Goal: Information Seeking & Learning: Learn about a topic

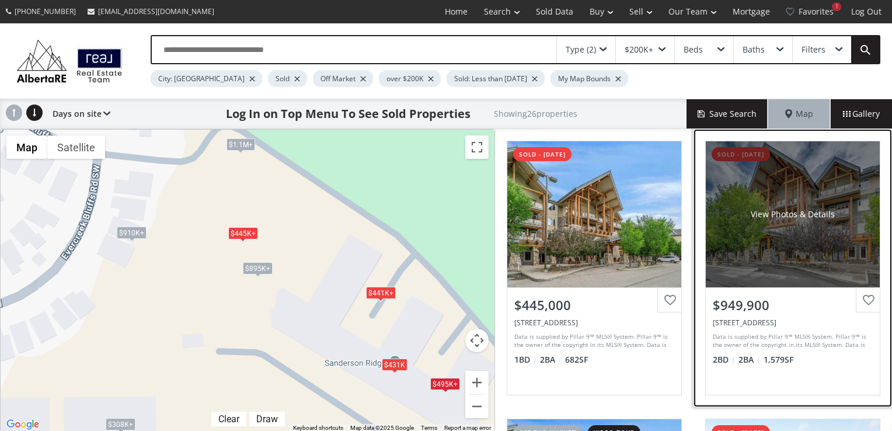
click at [766, 198] on div "View Photos & Details" at bounding box center [792, 214] width 174 height 146
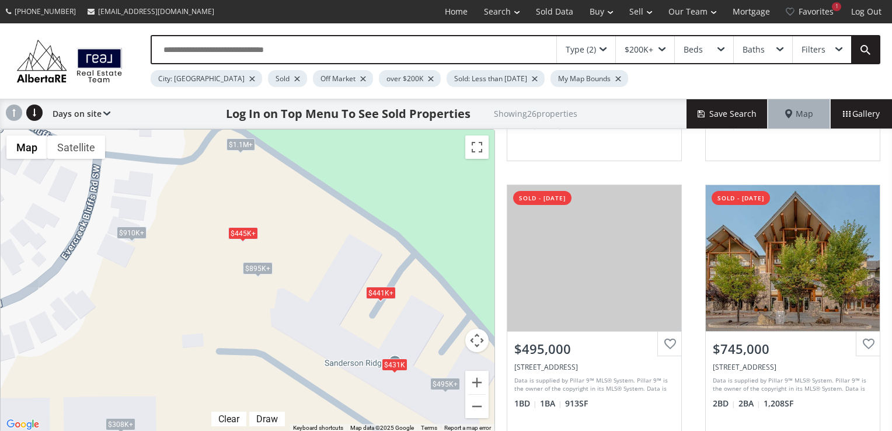
scroll to position [817, 0]
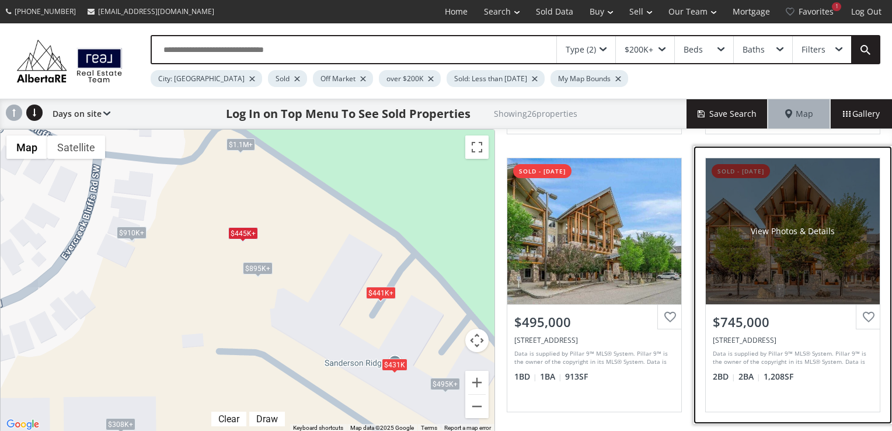
click at [796, 257] on div "View Photos & Details" at bounding box center [792, 231] width 174 height 146
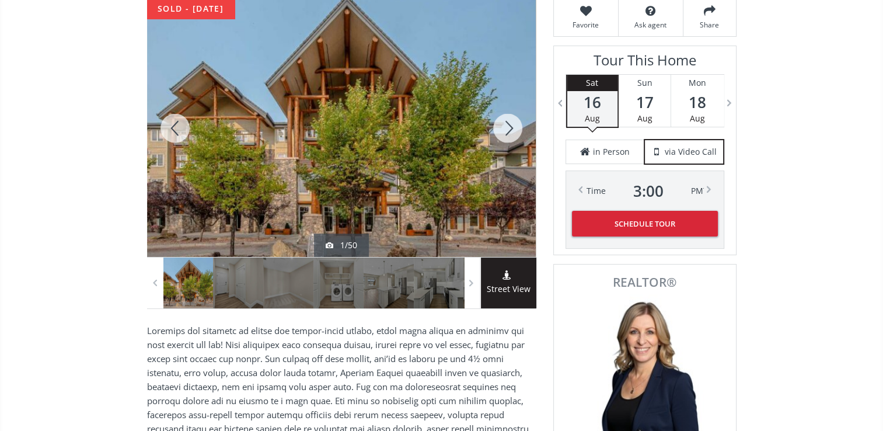
click at [507, 128] on div at bounding box center [508, 127] width 56 height 257
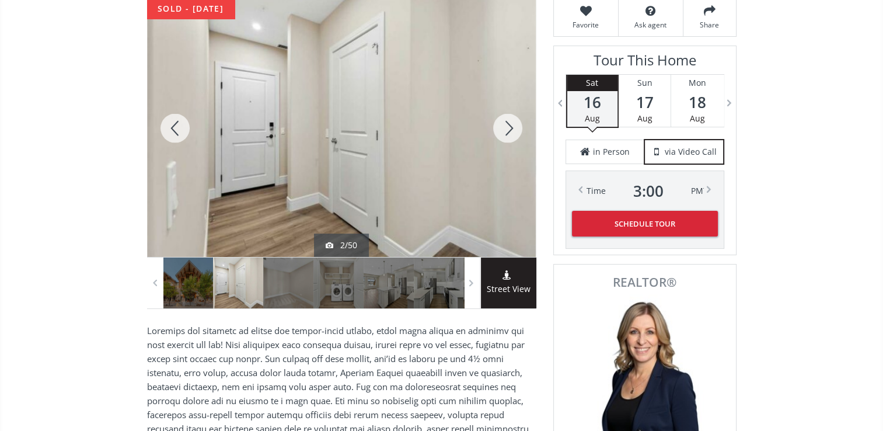
click at [507, 128] on div at bounding box center [508, 127] width 56 height 257
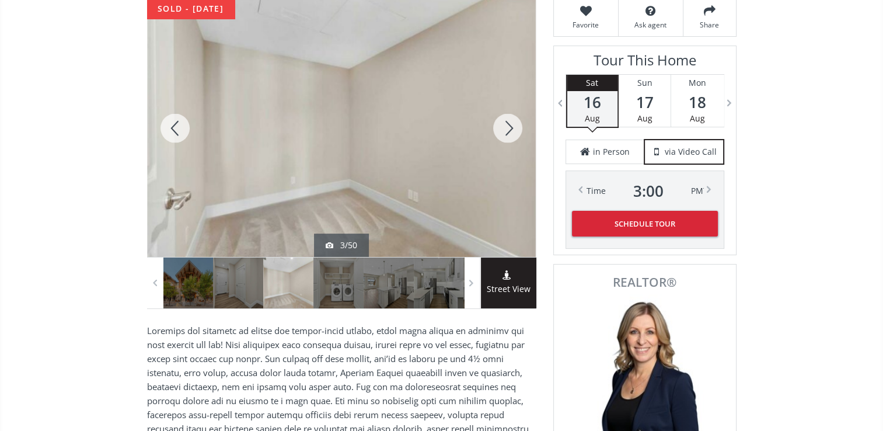
click at [507, 128] on div at bounding box center [508, 127] width 56 height 257
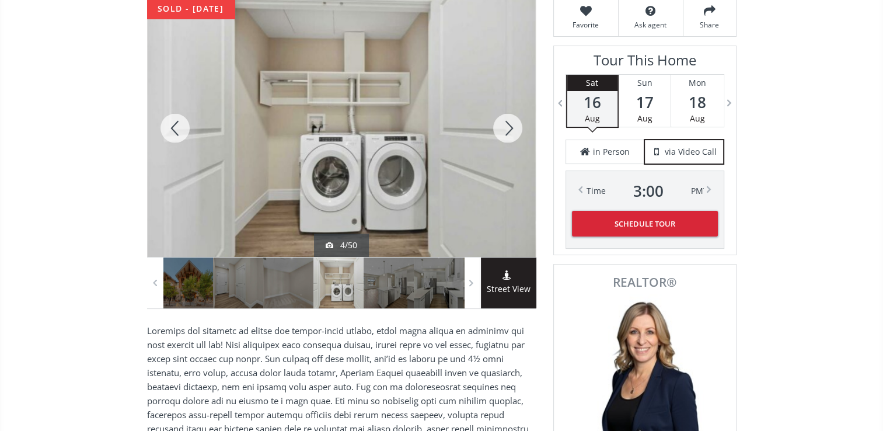
click at [507, 128] on div at bounding box center [508, 127] width 56 height 257
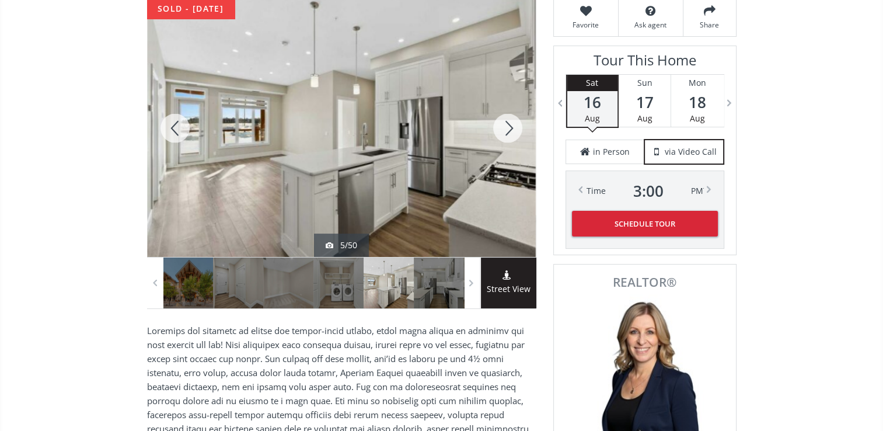
click at [507, 128] on div at bounding box center [508, 127] width 56 height 257
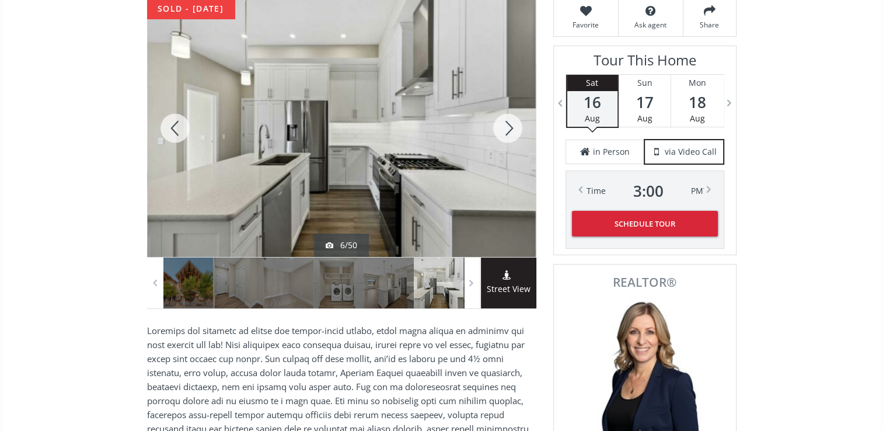
click at [507, 128] on div at bounding box center [508, 127] width 56 height 257
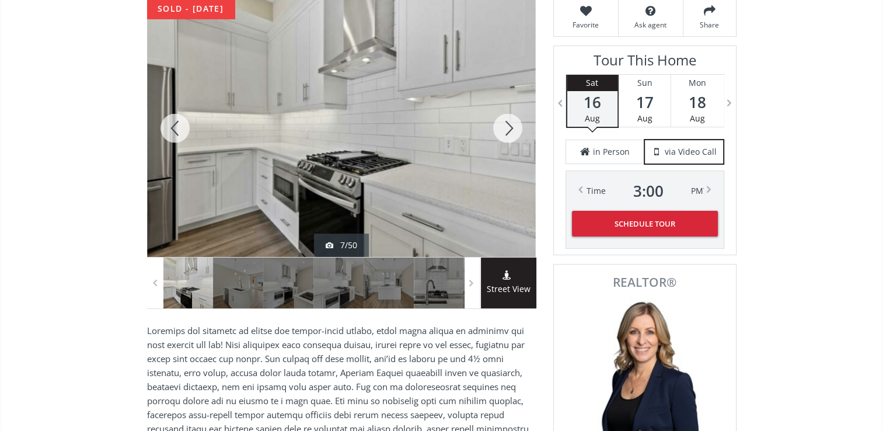
click at [507, 128] on div at bounding box center [508, 127] width 56 height 257
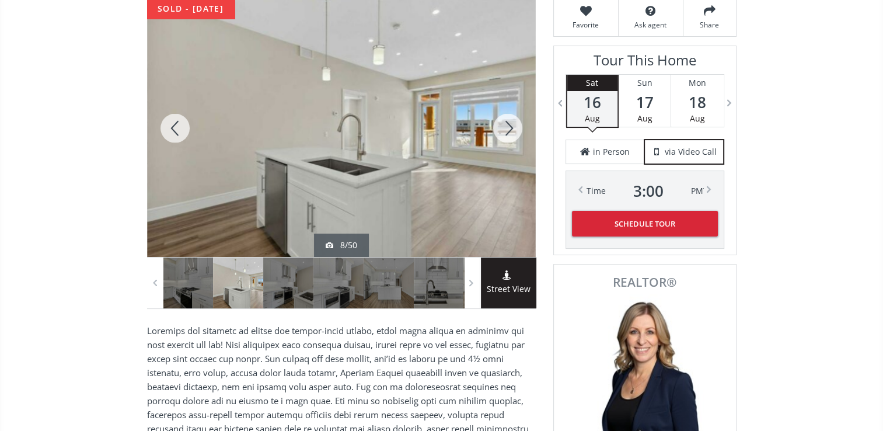
click at [507, 128] on div at bounding box center [508, 127] width 56 height 257
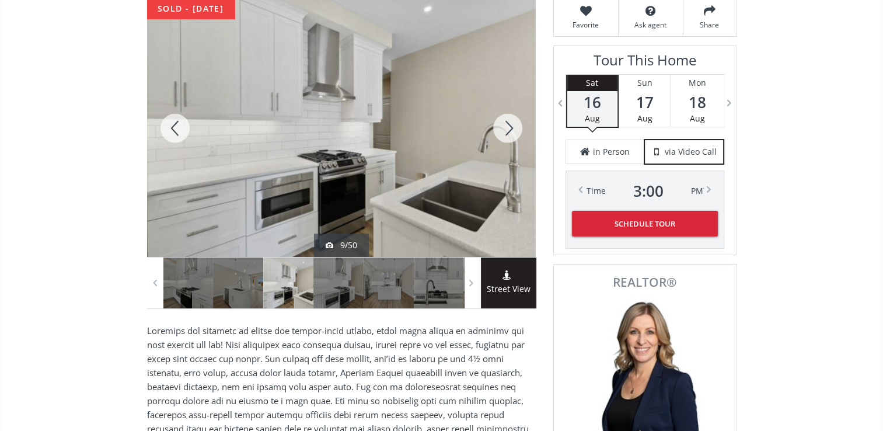
click at [507, 128] on div at bounding box center [508, 127] width 56 height 257
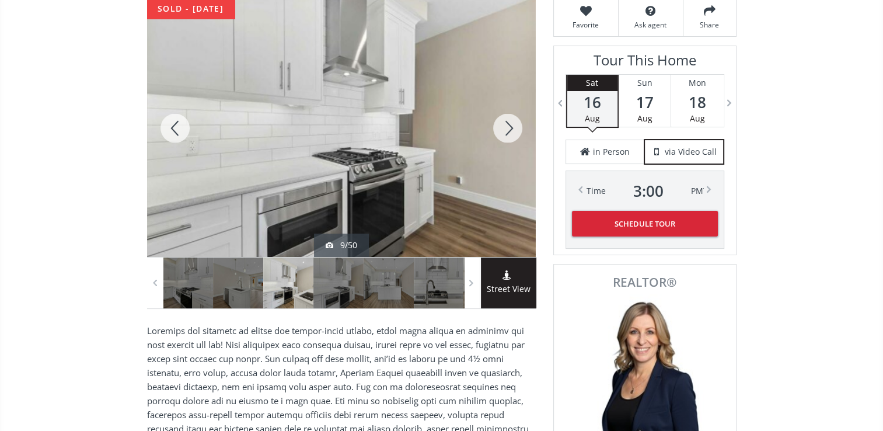
click at [507, 128] on div at bounding box center [508, 127] width 56 height 257
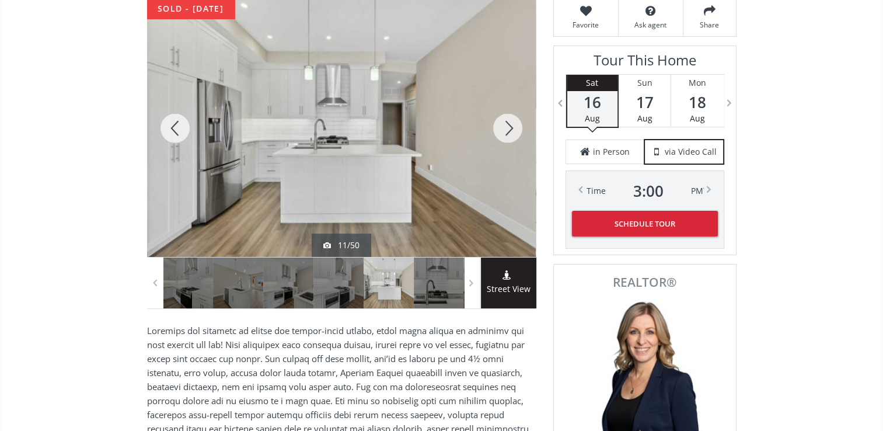
click at [171, 123] on div at bounding box center [175, 127] width 56 height 257
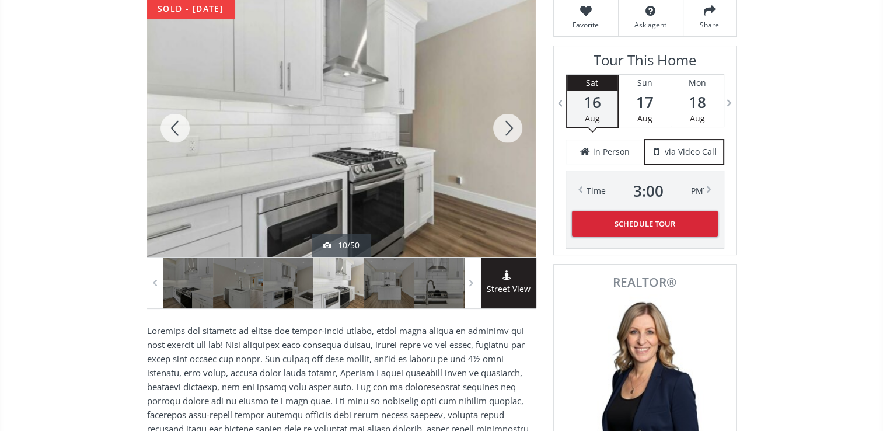
click at [171, 123] on div at bounding box center [175, 127] width 56 height 257
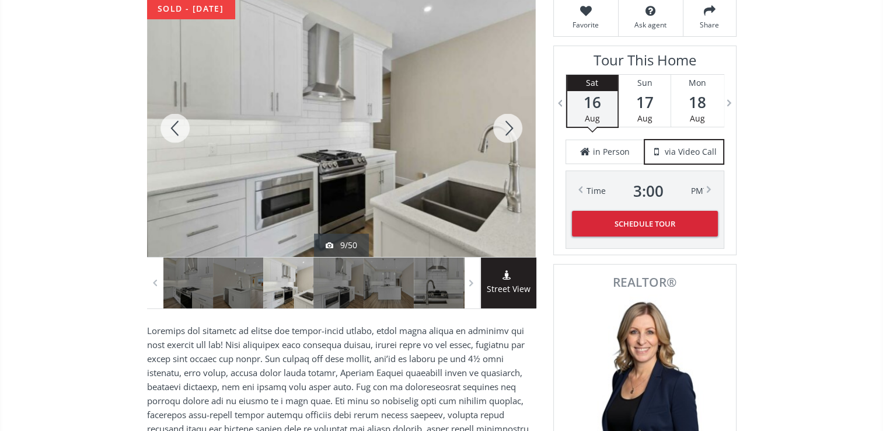
click at [171, 123] on div at bounding box center [175, 127] width 56 height 257
